Goal: Information Seeking & Learning: Learn about a topic

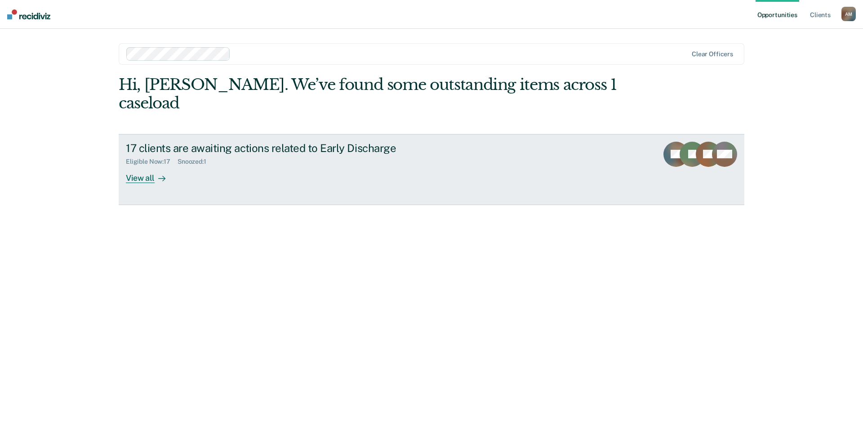
click at [145, 165] on div "View all" at bounding box center [151, 174] width 50 height 18
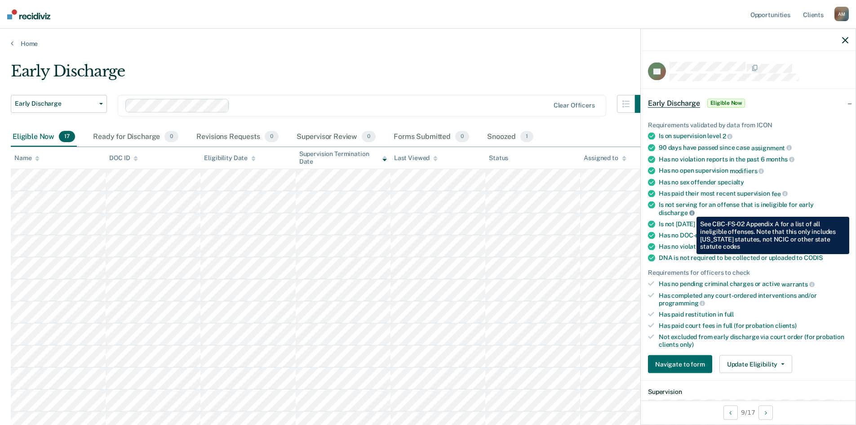
click at [690, 210] on icon at bounding box center [691, 212] width 5 height 5
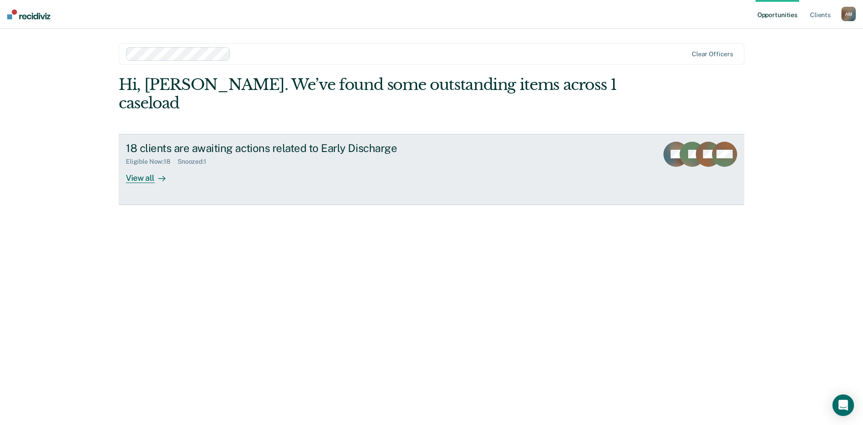
click at [156, 173] on div at bounding box center [160, 178] width 11 height 10
